Goal: Transaction & Acquisition: Purchase product/service

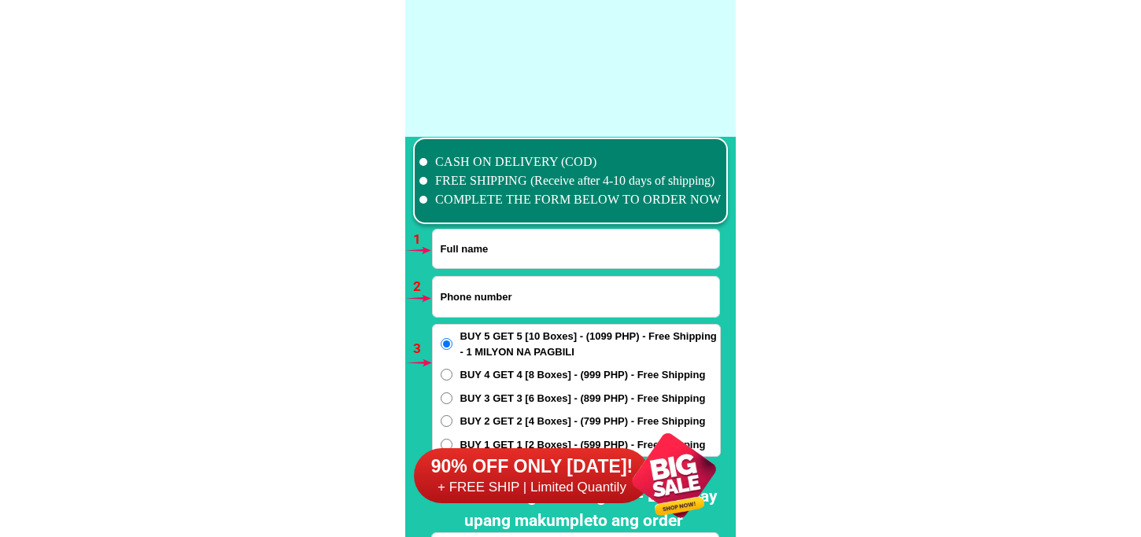
scroll to position [11569, 0]
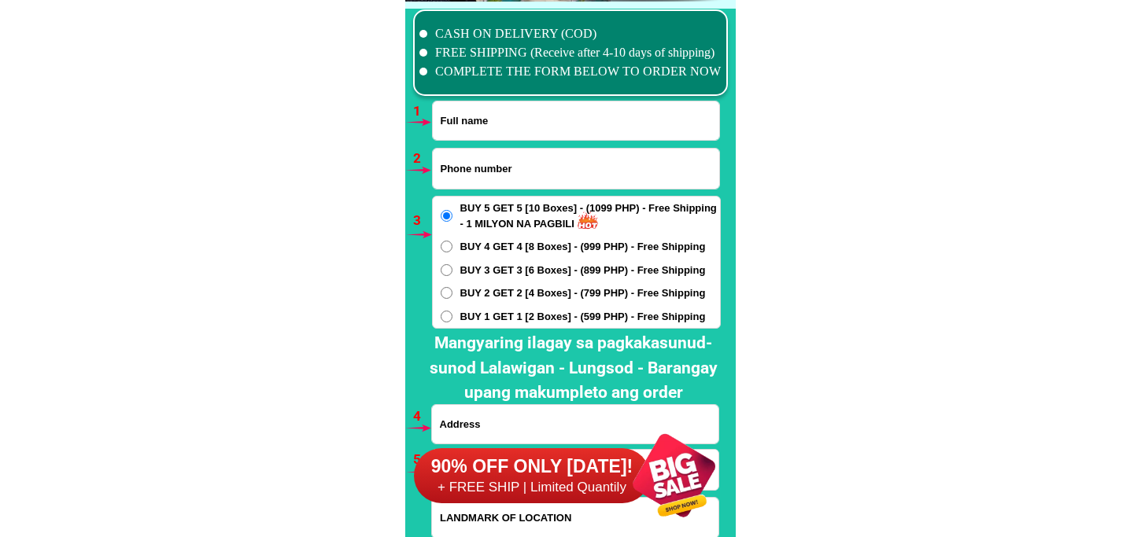
click at [517, 138] on input "Input full_name" at bounding box center [576, 120] width 286 height 39
paste input "[PERSON_NAME]"
type input "[PERSON_NAME]"
click at [455, 151] on input "Input phone_number" at bounding box center [576, 169] width 286 height 40
paste input "09085080835"
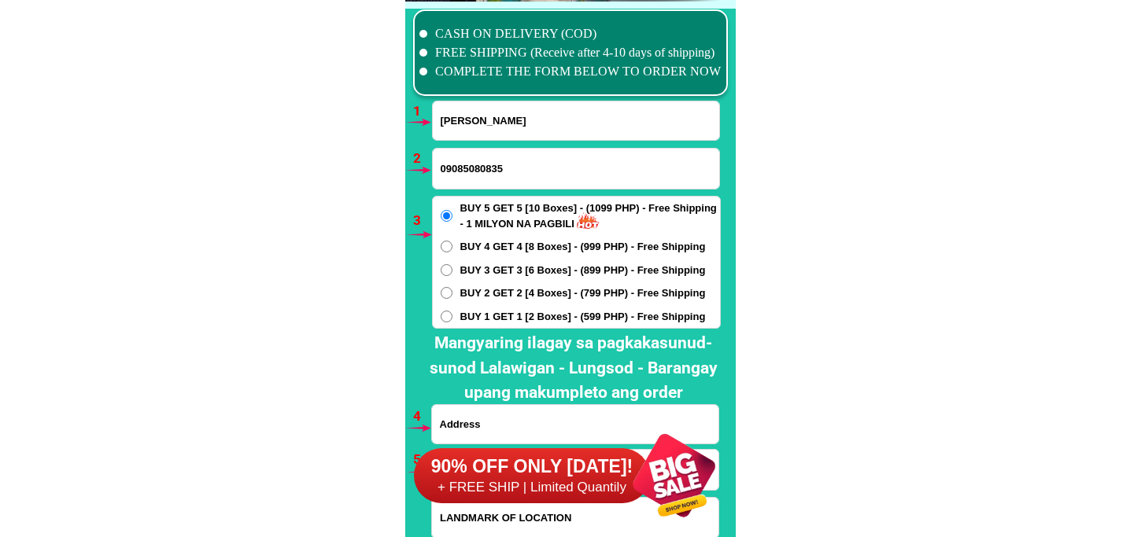
type input "09085080835"
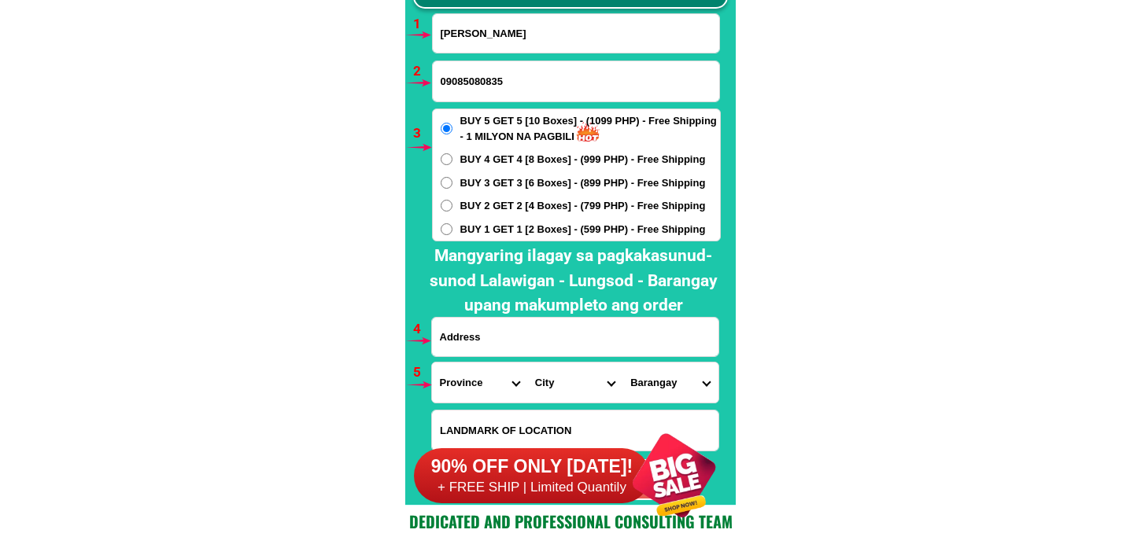
drag, startPoint x: 467, startPoint y: 344, endPoint x: 472, endPoint y: 359, distance: 15.9
click at [467, 344] on input "Input address" at bounding box center [575, 337] width 286 height 39
paste input "356 purok1 Tacasan Macabebe Pampanga Landmark Bakery Lagazon"
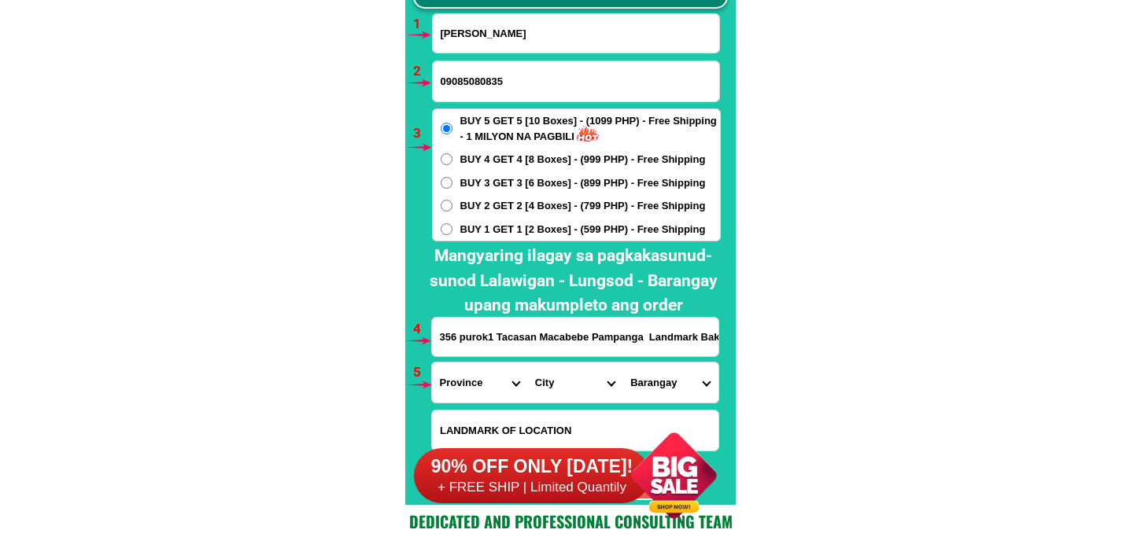
scroll to position [0, 64]
type input "356 purok1 Tacasan Macabebe Pampanga Landmark Bakery Lagazon"
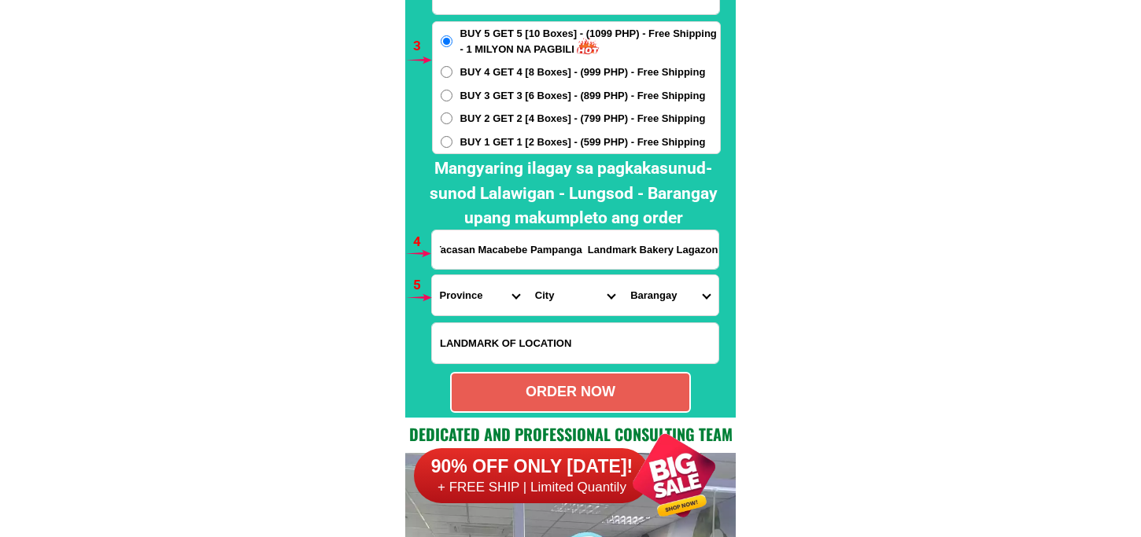
click at [482, 294] on select "Province [GEOGRAPHIC_DATA] [GEOGRAPHIC_DATA] [GEOGRAPHIC_DATA] [GEOGRAPHIC_DATA…" at bounding box center [479, 295] width 95 height 40
select select "63_779"
click at [432, 275] on select "Province [GEOGRAPHIC_DATA] [GEOGRAPHIC_DATA] [GEOGRAPHIC_DATA] [GEOGRAPHIC_DATA…" at bounding box center [479, 295] width 95 height 40
drag, startPoint x: 563, startPoint y: 287, endPoint x: 563, endPoint y: 274, distance: 13.4
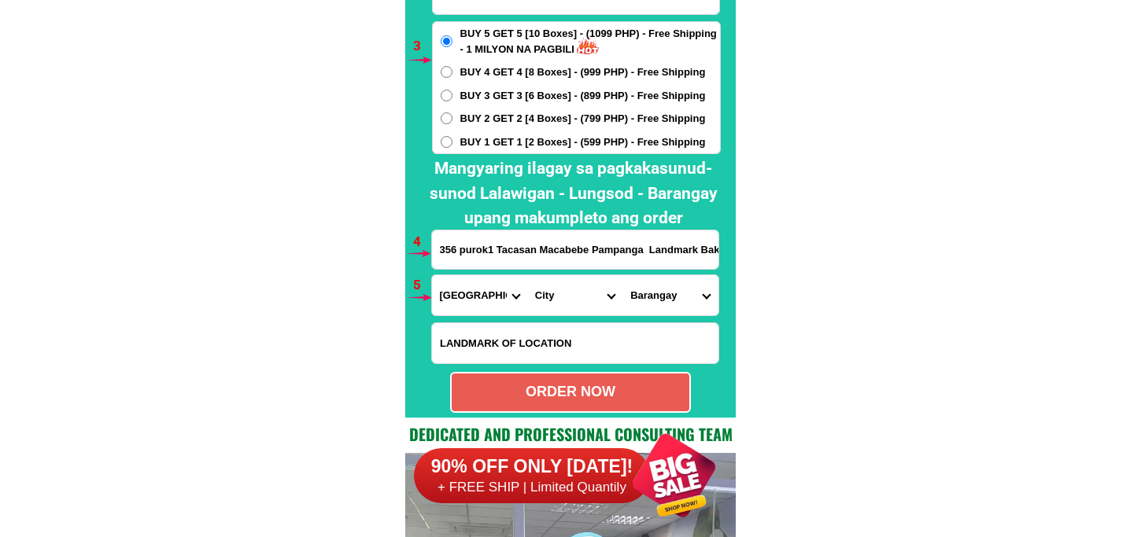
click at [563, 287] on select "City [GEOGRAPHIC_DATA]-city [GEOGRAPHIC_DATA] Arayat Bacolor [GEOGRAPHIC_DATA] …" at bounding box center [574, 295] width 95 height 40
select select "63_7796183"
click at [527, 275] on select "City [GEOGRAPHIC_DATA]-city [GEOGRAPHIC_DATA] Arayat Bacolor [GEOGRAPHIC_DATA] …" at bounding box center [574, 295] width 95 height 40
drag, startPoint x: 673, startPoint y: 285, endPoint x: 670, endPoint y: 276, distance: 9.2
click at [673, 285] on select "Barangay [GEOGRAPHIC_DATA] tete [PERSON_NAME] Castuli [GEOGRAPHIC_DATA] [GEOGRA…" at bounding box center [669, 295] width 95 height 40
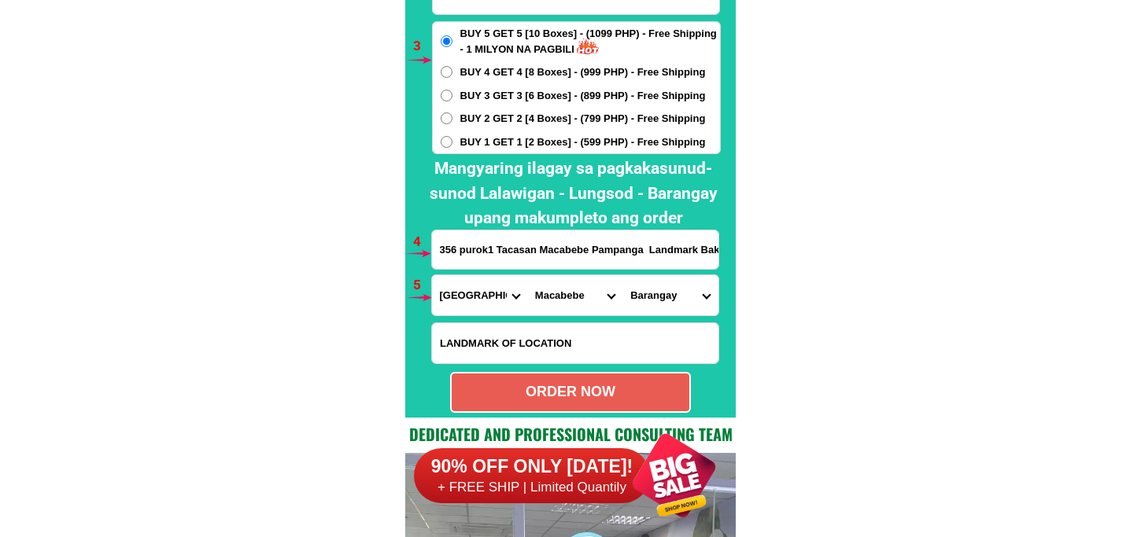
select select "63_77961833149"
click at [622, 275] on select "Barangay [GEOGRAPHIC_DATA] tete [PERSON_NAME] Castuli [GEOGRAPHIC_DATA] [GEOGRA…" at bounding box center [669, 295] width 95 height 40
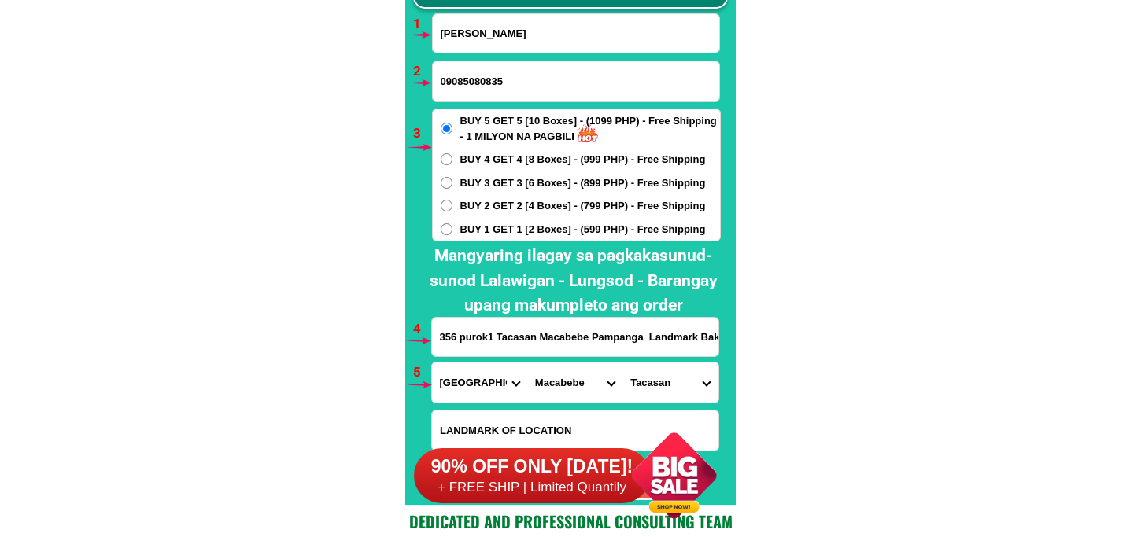
scroll to position [11919, 0]
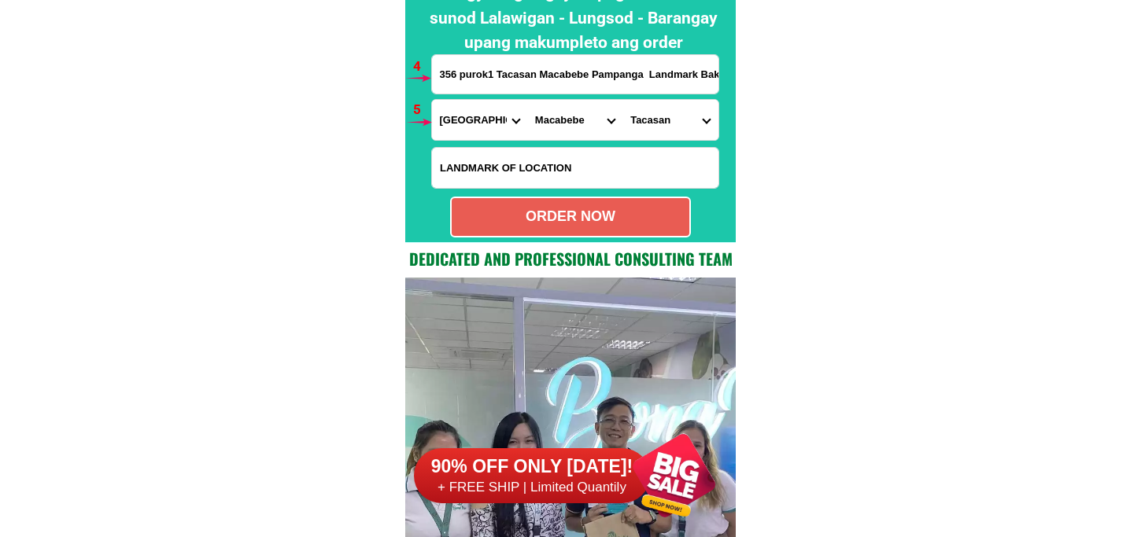
click at [637, 202] on div "ORDER NOW" at bounding box center [570, 217] width 241 height 41
type input "356 purok1 Tacasan Macabebe Pampanga Landmark Bakery Lagazon"
radio input "true"
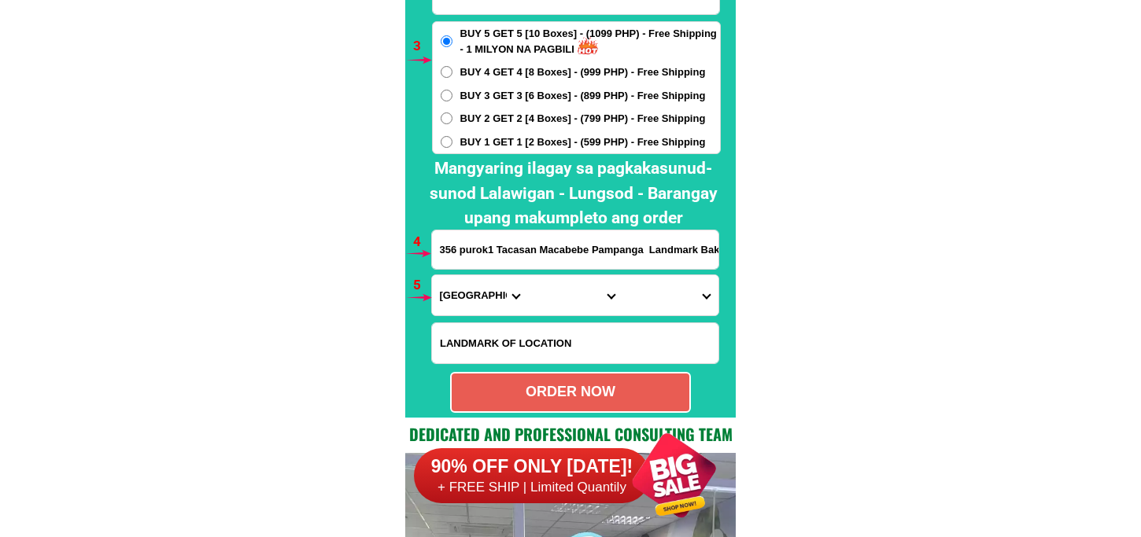
scroll to position [11657, 0]
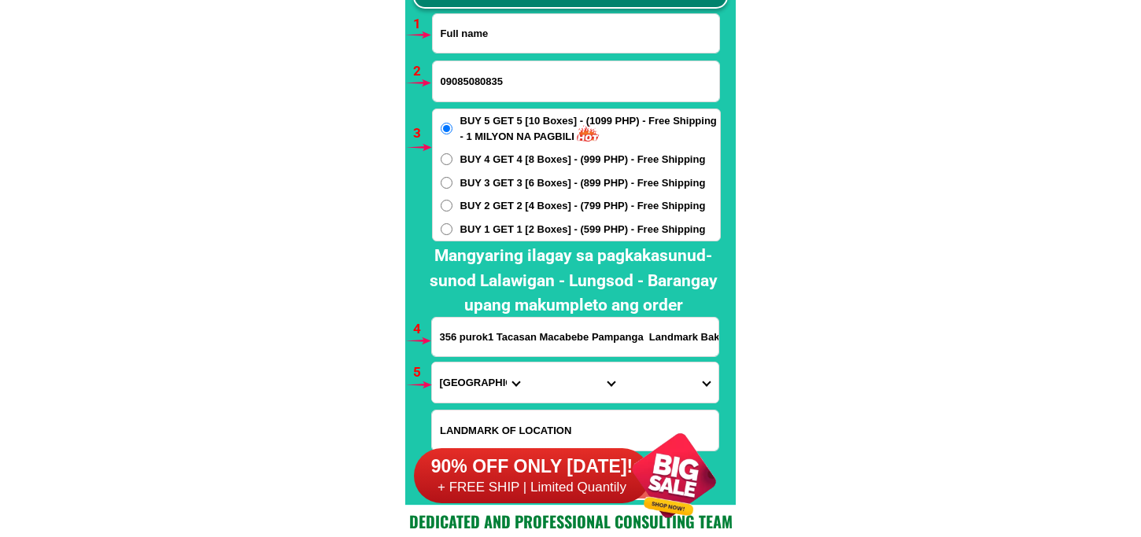
click at [492, 40] on input "Input full_name" at bounding box center [576, 33] width 286 height 39
paste input "[PERSON_NAME]"
type input "[PERSON_NAME]"
click at [489, 97] on input "09085080835" at bounding box center [576, 81] width 286 height 40
paste input "09629653374"
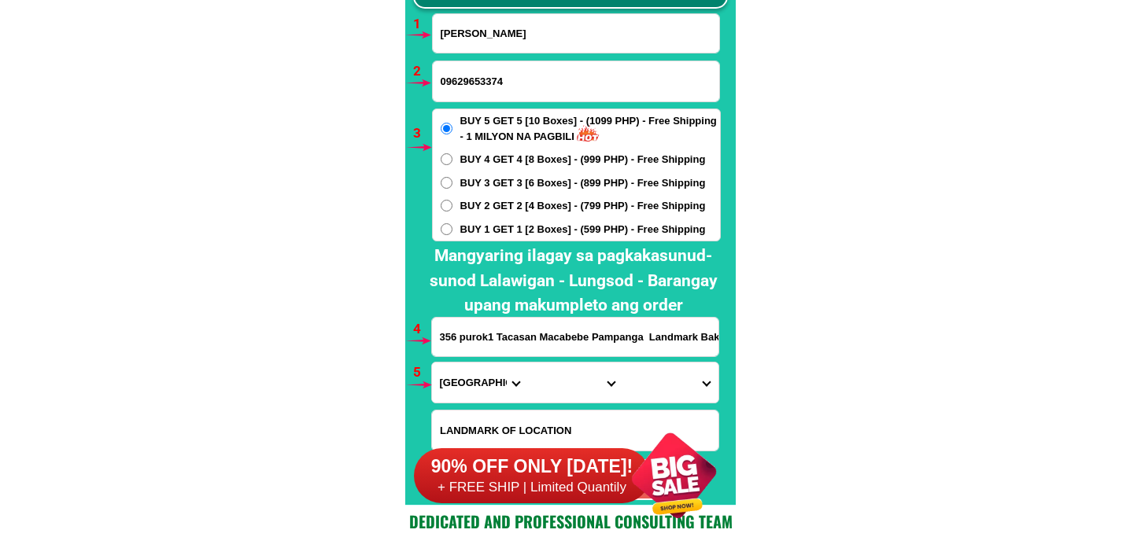
type input "09629653374"
click at [482, 205] on span "BUY 2 GET 2 [4 Boxes] - (799 PHP) - Free Shipping" at bounding box center [582, 206] width 245 height 16
click at [452, 205] on input "BUY 2 GET 2 [4 Boxes] - (799 PHP) - Free Shipping" at bounding box center [447, 206] width 12 height 12
radio input "true"
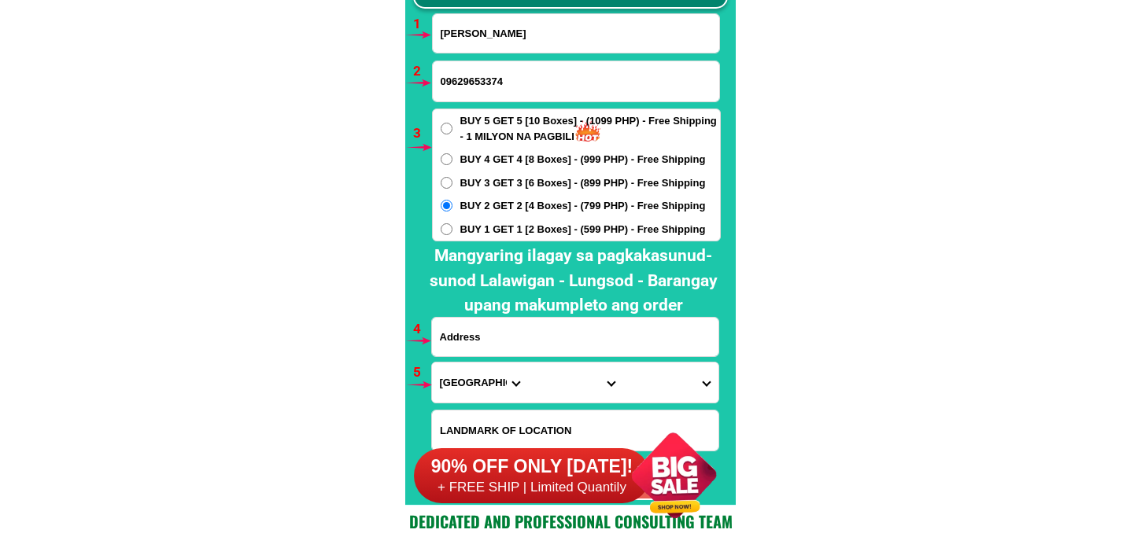
click at [517, 335] on input "Input address" at bounding box center [575, 337] width 286 height 39
paste input "Brgy Runruno [GEOGRAPHIC_DATA] [GEOGRAPHIC_DATA] infront of the school lucky ly…"
type input "Brgy Runruno [GEOGRAPHIC_DATA] [GEOGRAPHIC_DATA] infront of the school lucky ly…"
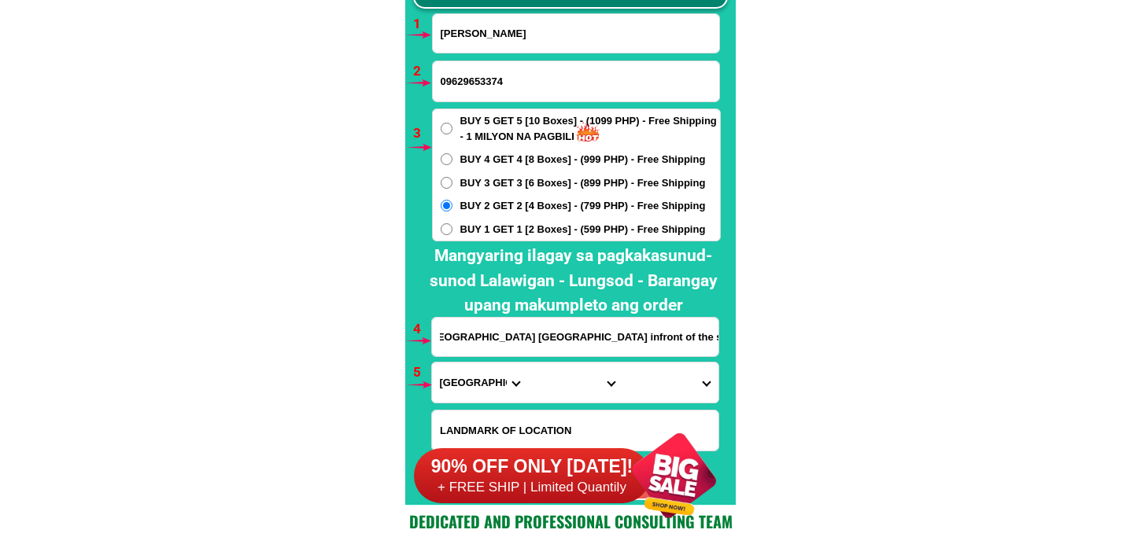
scroll to position [0, 87]
click at [474, 382] on select "Province [GEOGRAPHIC_DATA] [GEOGRAPHIC_DATA] [GEOGRAPHIC_DATA] [GEOGRAPHIC_DATA…" at bounding box center [479, 383] width 95 height 40
select select "63_198"
click at [432, 363] on select "Province [GEOGRAPHIC_DATA] [GEOGRAPHIC_DATA] [GEOGRAPHIC_DATA] [GEOGRAPHIC_DATA…" at bounding box center [479, 383] width 95 height 40
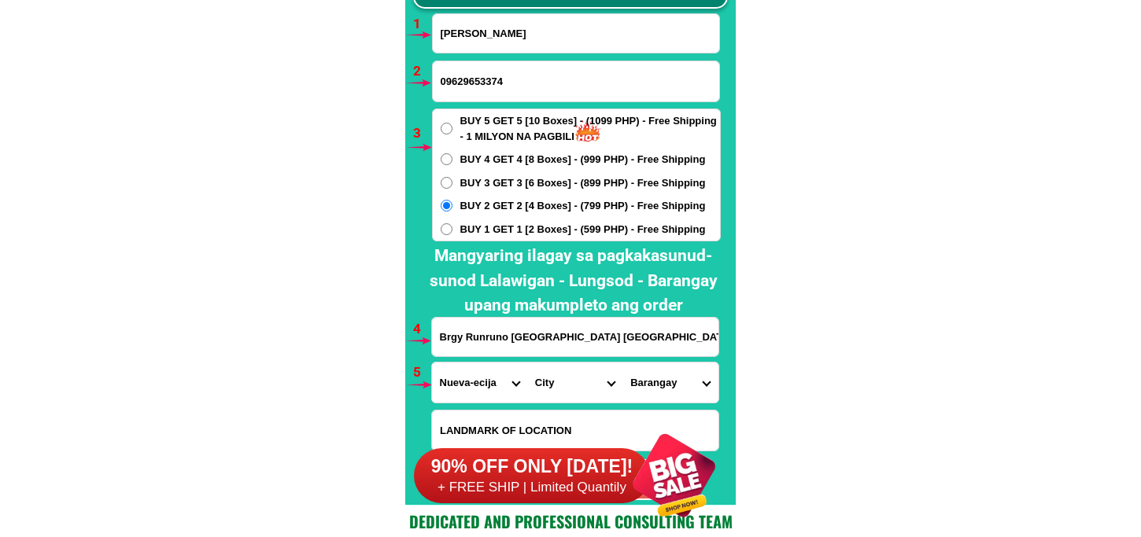
drag, startPoint x: 546, startPoint y: 384, endPoint x: 570, endPoint y: 363, distance: 31.8
click at [548, 383] on select "City [GEOGRAPHIC_DATA] [GEOGRAPHIC_DATA] [GEOGRAPHIC_DATA]-city [GEOGRAPHIC_DAT…" at bounding box center [574, 383] width 95 height 40
select select "63_1985918"
click at [527, 363] on select "City [GEOGRAPHIC_DATA] [GEOGRAPHIC_DATA] [GEOGRAPHIC_DATA]-city [GEOGRAPHIC_DAT…" at bounding box center [574, 383] width 95 height 40
drag, startPoint x: 646, startPoint y: 372, endPoint x: 655, endPoint y: 363, distance: 12.8
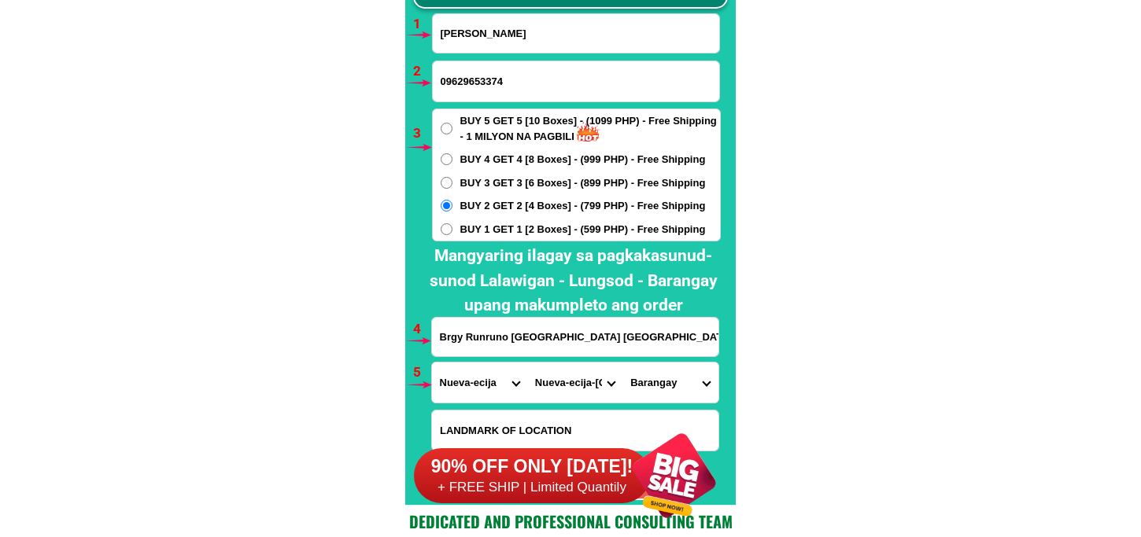
click at [646, 372] on select "[GEOGRAPHIC_DATA] (pob.) [GEOGRAPHIC_DATA] (pob.) Bertese [PERSON_NAME][DATE] b…" at bounding box center [669, 383] width 95 height 40
drag, startPoint x: 477, startPoint y: 378, endPoint x: 483, endPoint y: 363, distance: 15.5
click at [477, 376] on select "Province [GEOGRAPHIC_DATA] [GEOGRAPHIC_DATA] [GEOGRAPHIC_DATA] [GEOGRAPHIC_DATA…" at bounding box center [479, 383] width 95 height 40
select select "63_859"
click at [432, 363] on select "Province [GEOGRAPHIC_DATA] [GEOGRAPHIC_DATA] [GEOGRAPHIC_DATA] [GEOGRAPHIC_DATA…" at bounding box center [479, 383] width 95 height 40
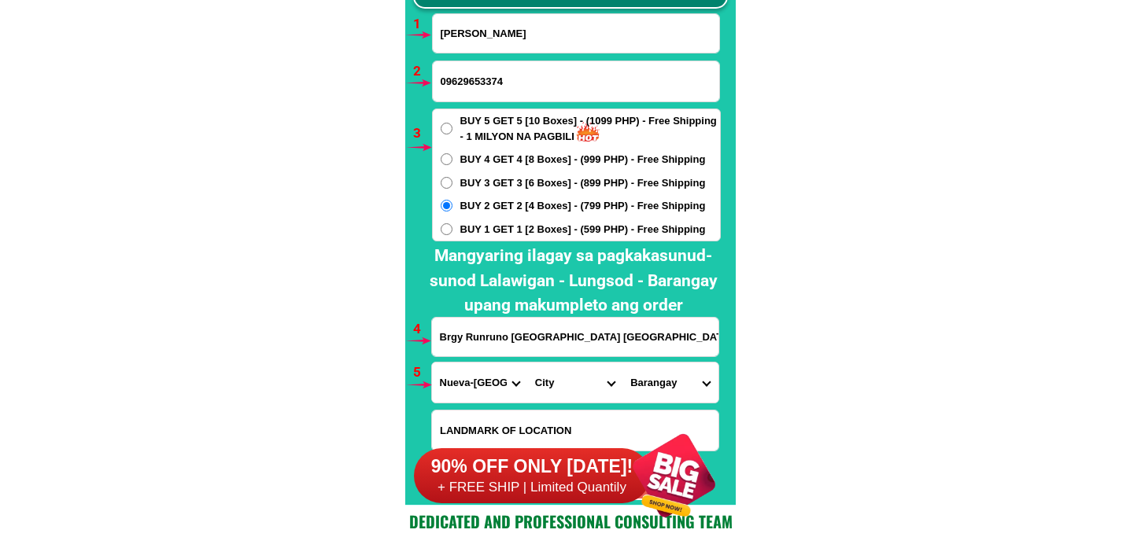
click at [552, 382] on select "City [PERSON_NAME] [PERSON_NAME][GEOGRAPHIC_DATA] [GEOGRAPHIC_DATA] [GEOGRAPHIC…" at bounding box center [574, 383] width 95 height 40
select select "63_8599931"
click at [527, 363] on select "City [PERSON_NAME] [PERSON_NAME][GEOGRAPHIC_DATA] [GEOGRAPHIC_DATA] [GEOGRAPHIC…" at bounding box center [574, 383] width 95 height 40
click at [656, 381] on select "Barangay Aurora Baresbes [PERSON_NAME] Calaocan Caliat (pob.) Dagupan Darubba M…" at bounding box center [669, 383] width 95 height 40
select select "63_85999314050"
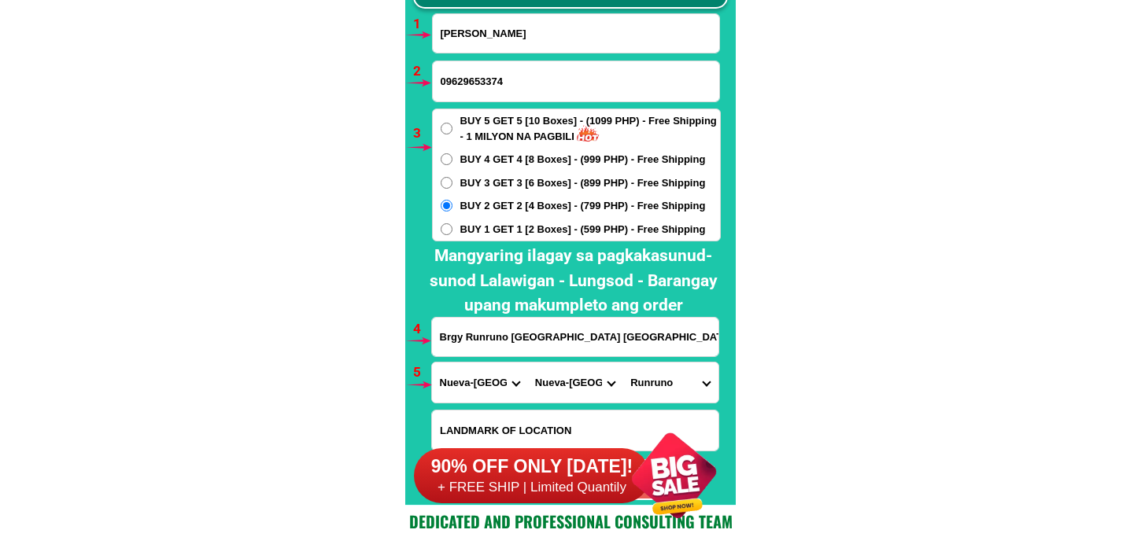
click at [622, 363] on select "Barangay Aurora Baresbes [PERSON_NAME] Calaocan Caliat (pob.) Dagupan Darubba M…" at bounding box center [669, 383] width 95 height 40
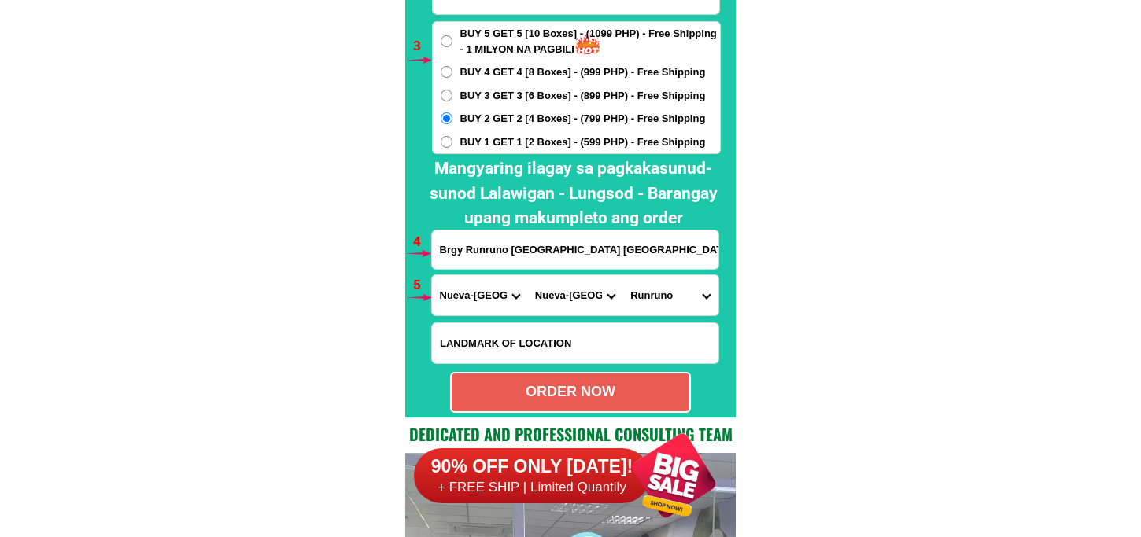
click at [601, 382] on div "ORDER NOW" at bounding box center [571, 392] width 238 height 21
type input "09629653374"
radio input "true"
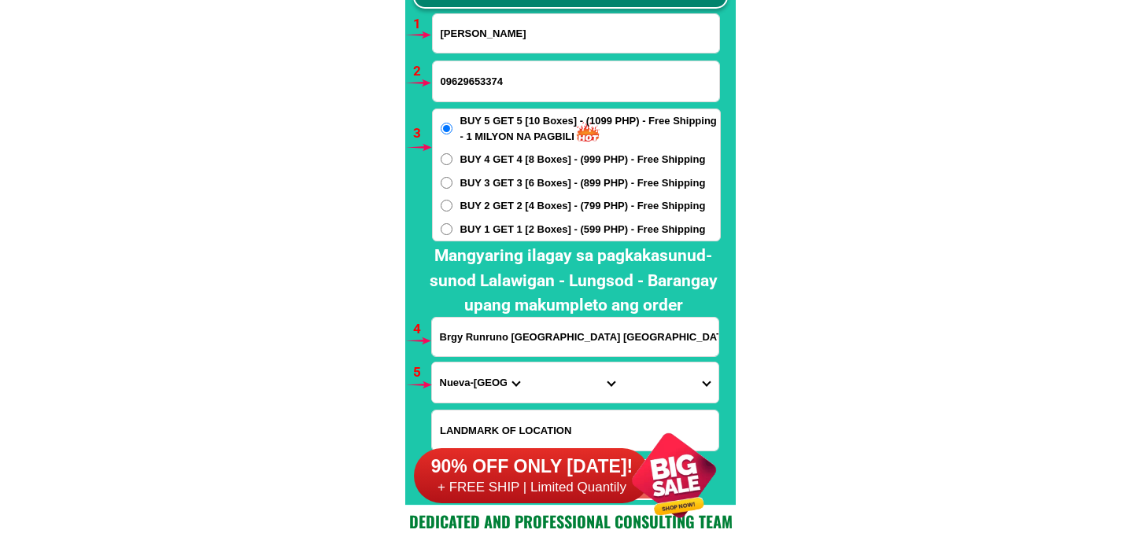
click at [552, 31] on input "[PERSON_NAME]" at bounding box center [576, 33] width 286 height 39
paste input "[PERSON_NAME]"
type input "[PERSON_NAME]"
click at [481, 90] on input "09629653374" at bounding box center [576, 81] width 286 height 40
paste input "093 8065 9838"
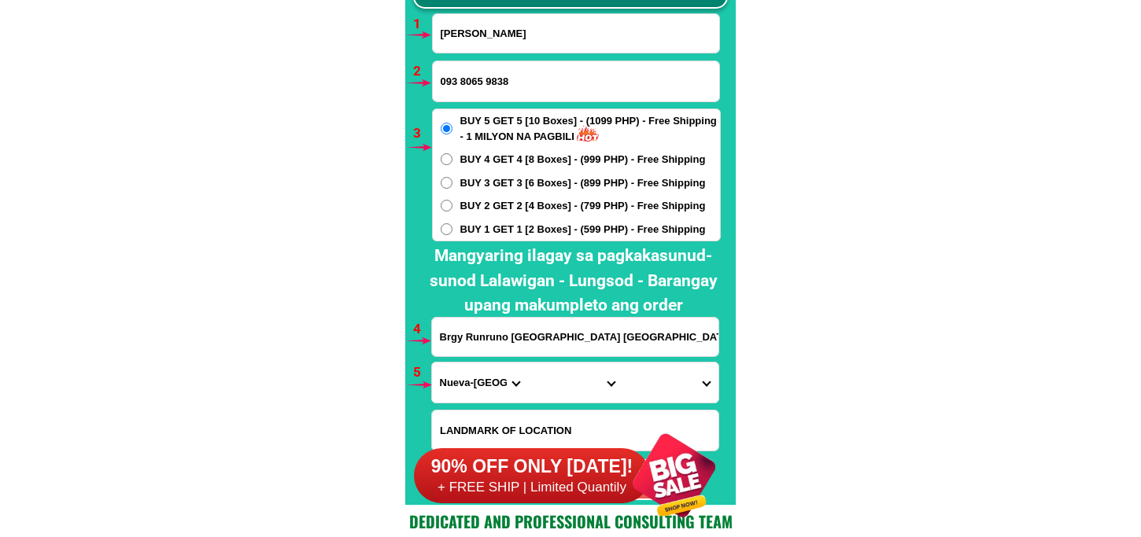
click at [488, 82] on input "093 8065 9838" at bounding box center [576, 81] width 286 height 40
click at [459, 85] on input "093 80659838" at bounding box center [576, 81] width 286 height 40
type input "09380659838"
click at [469, 183] on span "BUY 3 GET 3 [6 Boxes] - (899 PHP) - Free Shipping" at bounding box center [582, 183] width 245 height 16
click at [452, 183] on input "BUY 3 GET 3 [6 Boxes] - (899 PHP) - Free Shipping" at bounding box center [447, 183] width 12 height 12
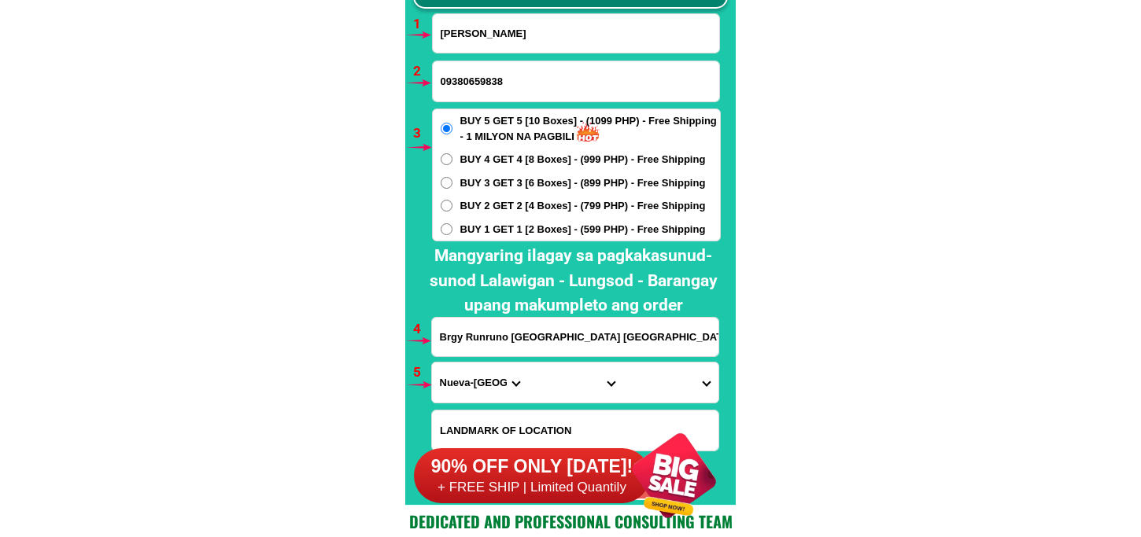
radio input "true"
click at [461, 355] on input "Brgy Runruno [GEOGRAPHIC_DATA] [GEOGRAPHIC_DATA] infront of the school lucky ly…" at bounding box center [575, 337] width 286 height 39
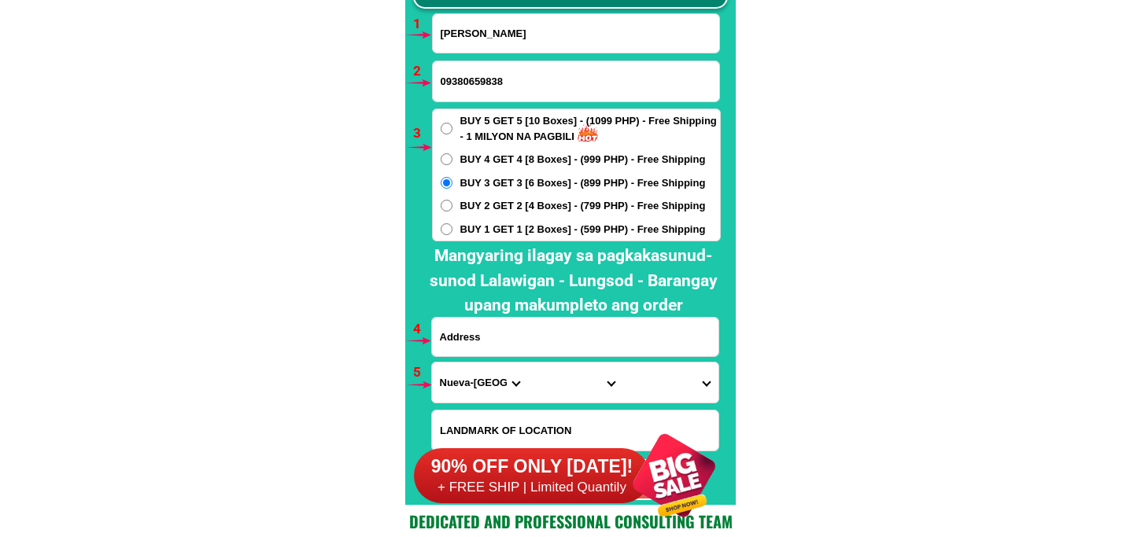
paste input "[STREET_ADDRESS][PERSON_NAME]... Gate color green"
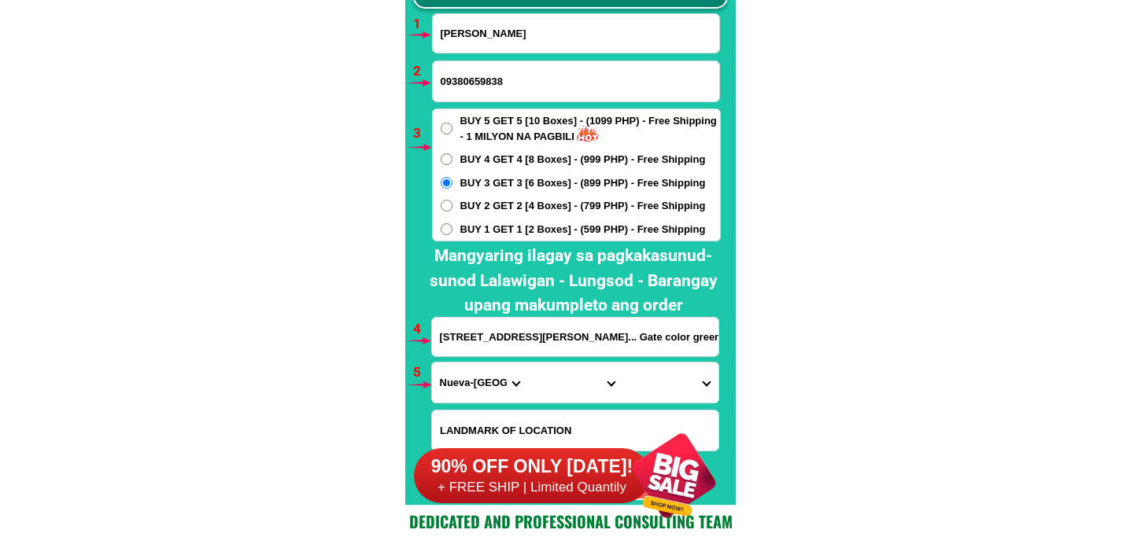
scroll to position [0, 82]
type input "[STREET_ADDRESS][PERSON_NAME]... Gate color green"
drag, startPoint x: 488, startPoint y: 374, endPoint x: 485, endPoint y: 362, distance: 13.0
click at [488, 374] on select "Province [GEOGRAPHIC_DATA] [GEOGRAPHIC_DATA] [GEOGRAPHIC_DATA] [GEOGRAPHIC_DATA…" at bounding box center [479, 383] width 95 height 40
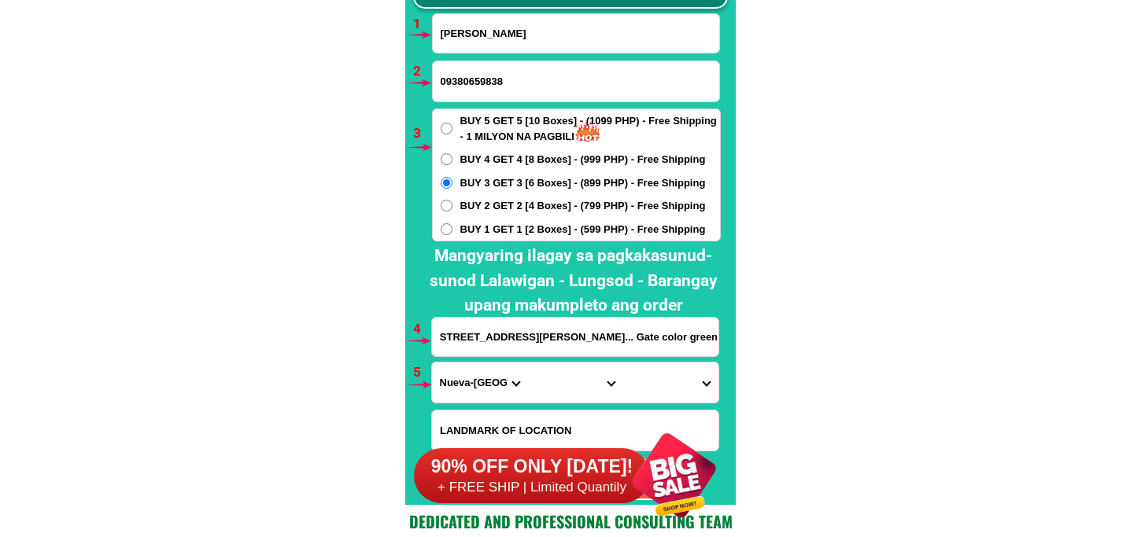
scroll to position [0, 0]
select select "63_219"
click at [432, 363] on select "Province [GEOGRAPHIC_DATA] [GEOGRAPHIC_DATA] [GEOGRAPHIC_DATA] [GEOGRAPHIC_DATA…" at bounding box center [479, 383] width 95 height 40
drag, startPoint x: 588, startPoint y: 382, endPoint x: 585, endPoint y: 364, distance: 18.2
click at [585, 378] on select "City [GEOGRAPHIC_DATA] [GEOGRAPHIC_DATA] [GEOGRAPHIC_DATA] [GEOGRAPHIC_DATA]-ci…" at bounding box center [574, 383] width 95 height 40
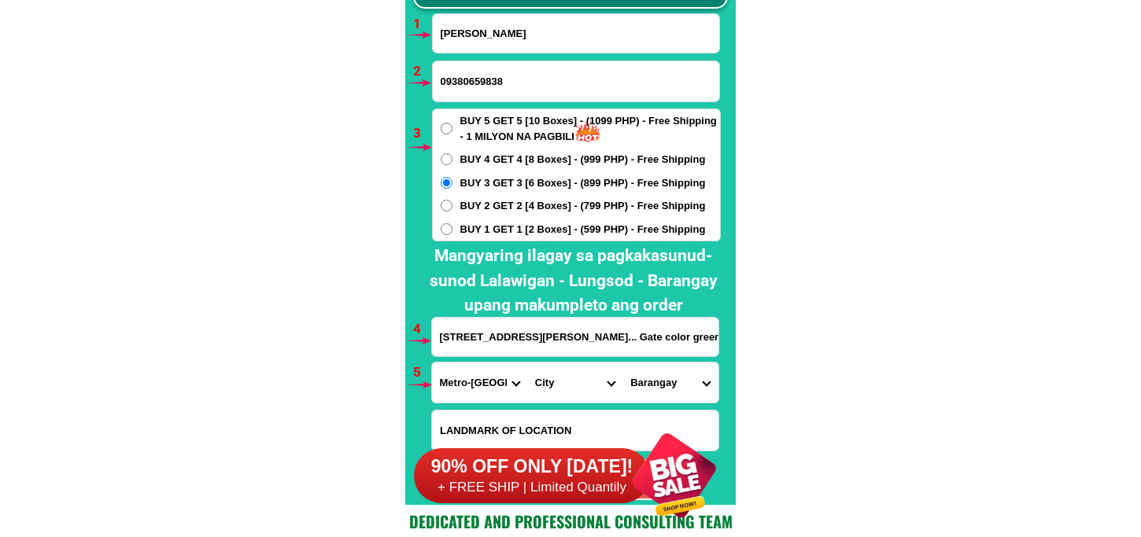
select select "63_2199576"
click at [527, 363] on select "City [GEOGRAPHIC_DATA] [GEOGRAPHIC_DATA] [GEOGRAPHIC_DATA] [GEOGRAPHIC_DATA]-ci…" at bounding box center [574, 383] width 95 height 40
click at [675, 370] on select "Barangay [PERSON_NAME] dos [PERSON_NAME] uno B. f. international village [PERSO…" at bounding box center [669, 383] width 95 height 40
select select "63_21995763124"
click at [622, 363] on select "Barangay [PERSON_NAME] dos [PERSON_NAME] uno B. f. international village [PERSO…" at bounding box center [669, 383] width 95 height 40
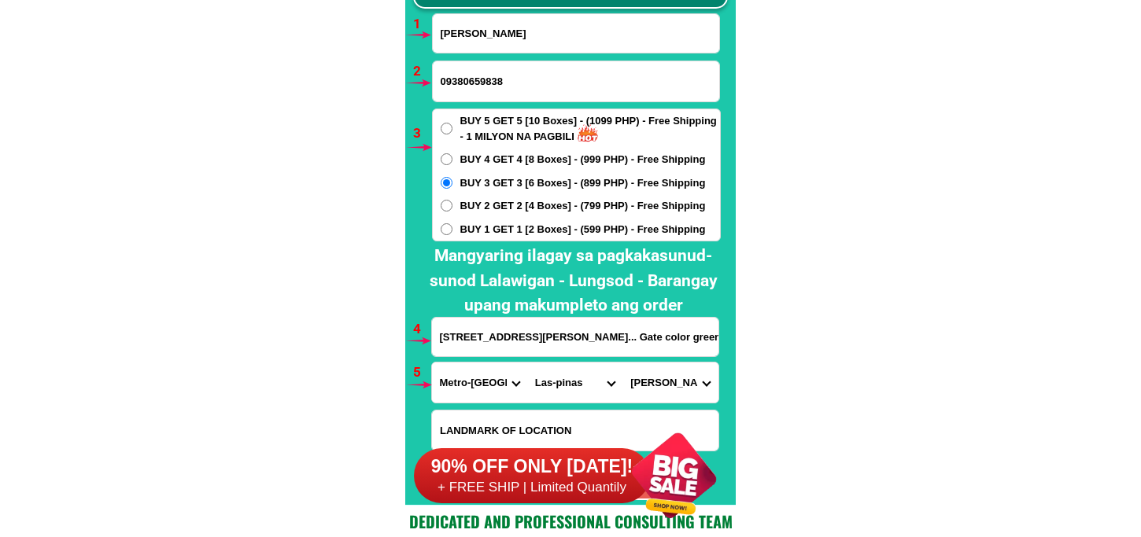
click at [673, 372] on select "Barangay [PERSON_NAME] dos [PERSON_NAME] uno B. f. international village [PERSO…" at bounding box center [669, 383] width 95 height 40
click at [622, 363] on select "Barangay [PERSON_NAME] dos [PERSON_NAME] uno B. f. international village [PERSO…" at bounding box center [669, 383] width 95 height 40
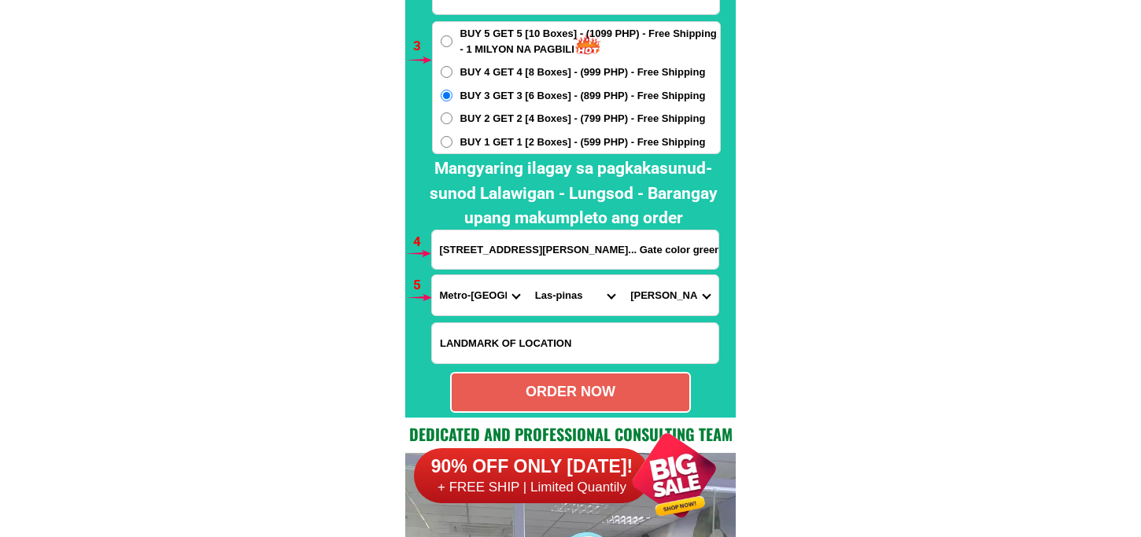
click at [576, 389] on div "ORDER NOW" at bounding box center [571, 392] width 238 height 21
radio input "true"
